Goal: Check status

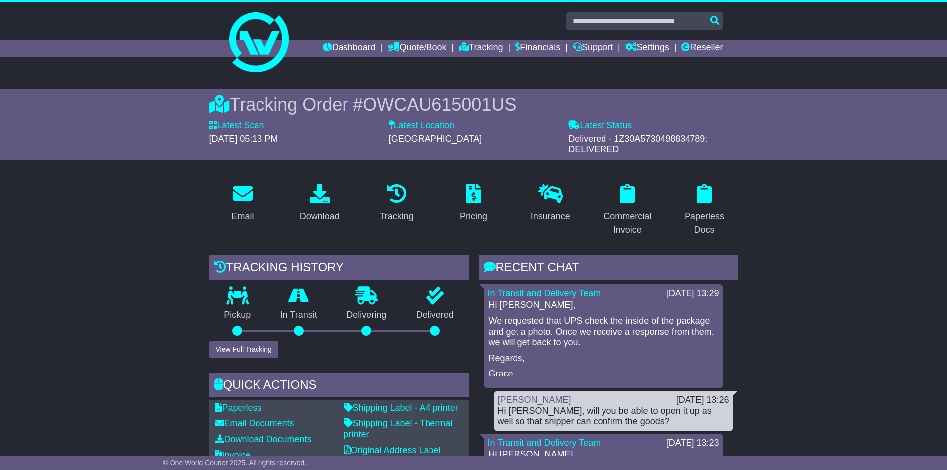
click at [548, 330] on p "We requested that UPS check the inside of the package and get a photo. Once we …" at bounding box center [603, 332] width 230 height 32
click at [661, 341] on p "We requested that UPS check the inside of the package and get a photo. Once we …" at bounding box center [603, 332] width 230 height 32
drag, startPoint x: 511, startPoint y: 335, endPoint x: 610, endPoint y: 344, distance: 99.7
click at [610, 344] on p "We requested that UPS check the inside of the package and get a photo. Once we …" at bounding box center [603, 332] width 230 height 32
click at [611, 343] on p "We requested that UPS check the inside of the package and get a photo. Once we …" at bounding box center [603, 332] width 230 height 32
